Goal: Check status: Check status

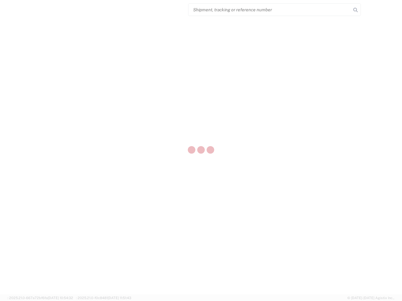
select select "US"
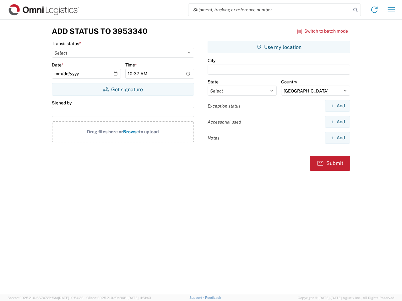
click at [270, 10] on input "search" at bounding box center [269, 10] width 163 height 12
click at [355, 10] on icon at bounding box center [355, 10] width 9 height 9
click at [374, 10] on icon at bounding box center [374, 10] width 10 height 10
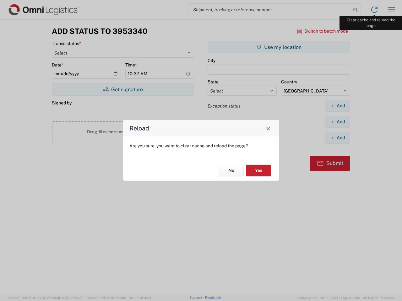
click at [391, 10] on div "Reload Are you sure, you want to clear cache and reload the page? No Yes" at bounding box center [201, 150] width 402 height 301
click at [322, 31] on div "Reload Are you sure, you want to clear cache and reload the page? No Yes" at bounding box center [201, 150] width 402 height 301
click at [123, 89] on div "Reload Are you sure, you want to clear cache and reload the page? No Yes" at bounding box center [201, 150] width 402 height 301
click at [279, 47] on div "Reload Are you sure, you want to clear cache and reload the page? No Yes" at bounding box center [201, 150] width 402 height 301
click at [337, 106] on div "Reload Are you sure, you want to clear cache and reload the page? No Yes" at bounding box center [201, 150] width 402 height 301
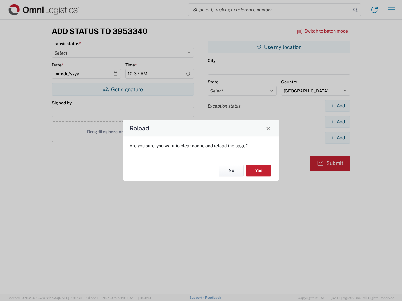
click at [337, 122] on div "Reload Are you sure, you want to clear cache and reload the page? No Yes" at bounding box center [201, 150] width 402 height 301
click at [337, 138] on div "Reload Are you sure, you want to clear cache and reload the page? No Yes" at bounding box center [201, 150] width 402 height 301
